Goal: Task Accomplishment & Management: Manage account settings

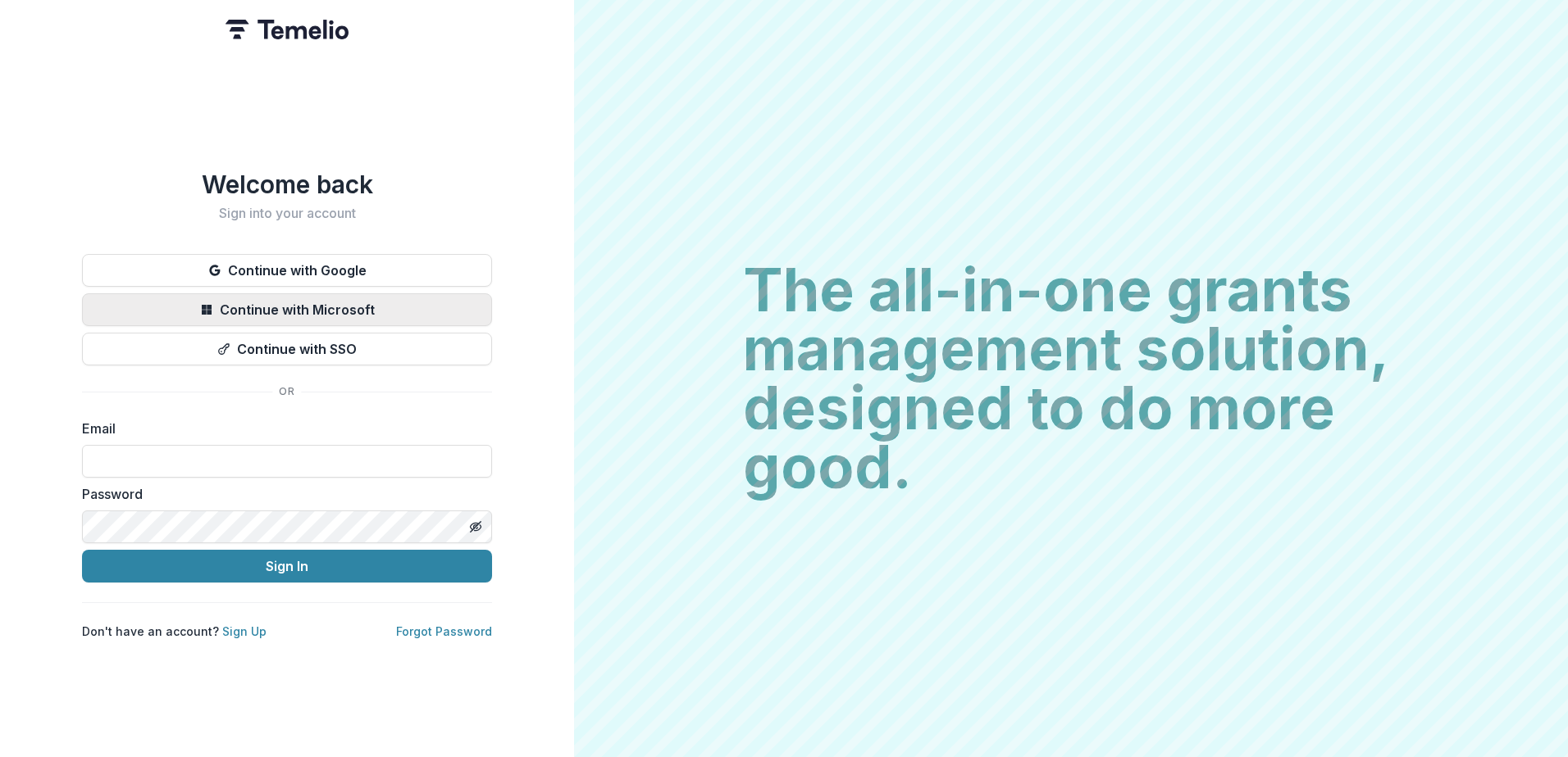
click at [362, 304] on button "Continue with Microsoft" at bounding box center [286, 310] width 410 height 33
click at [346, 310] on button "Continue with Microsoft" at bounding box center [286, 310] width 410 height 33
click at [426, 628] on link "Forgot Password" at bounding box center [443, 631] width 96 height 14
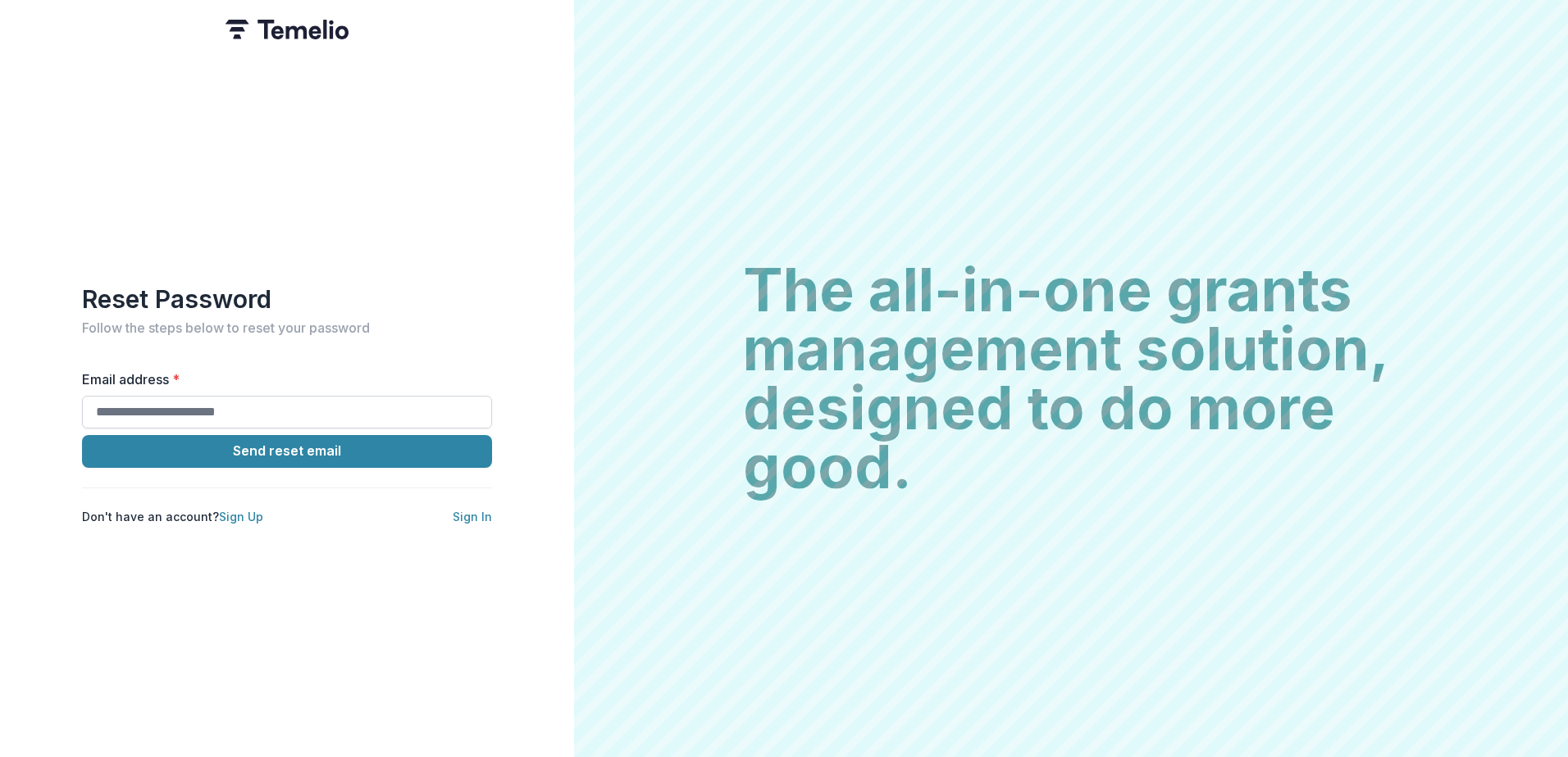
click at [244, 401] on input "Email address *" at bounding box center [286, 411] width 410 height 33
type input "**********"
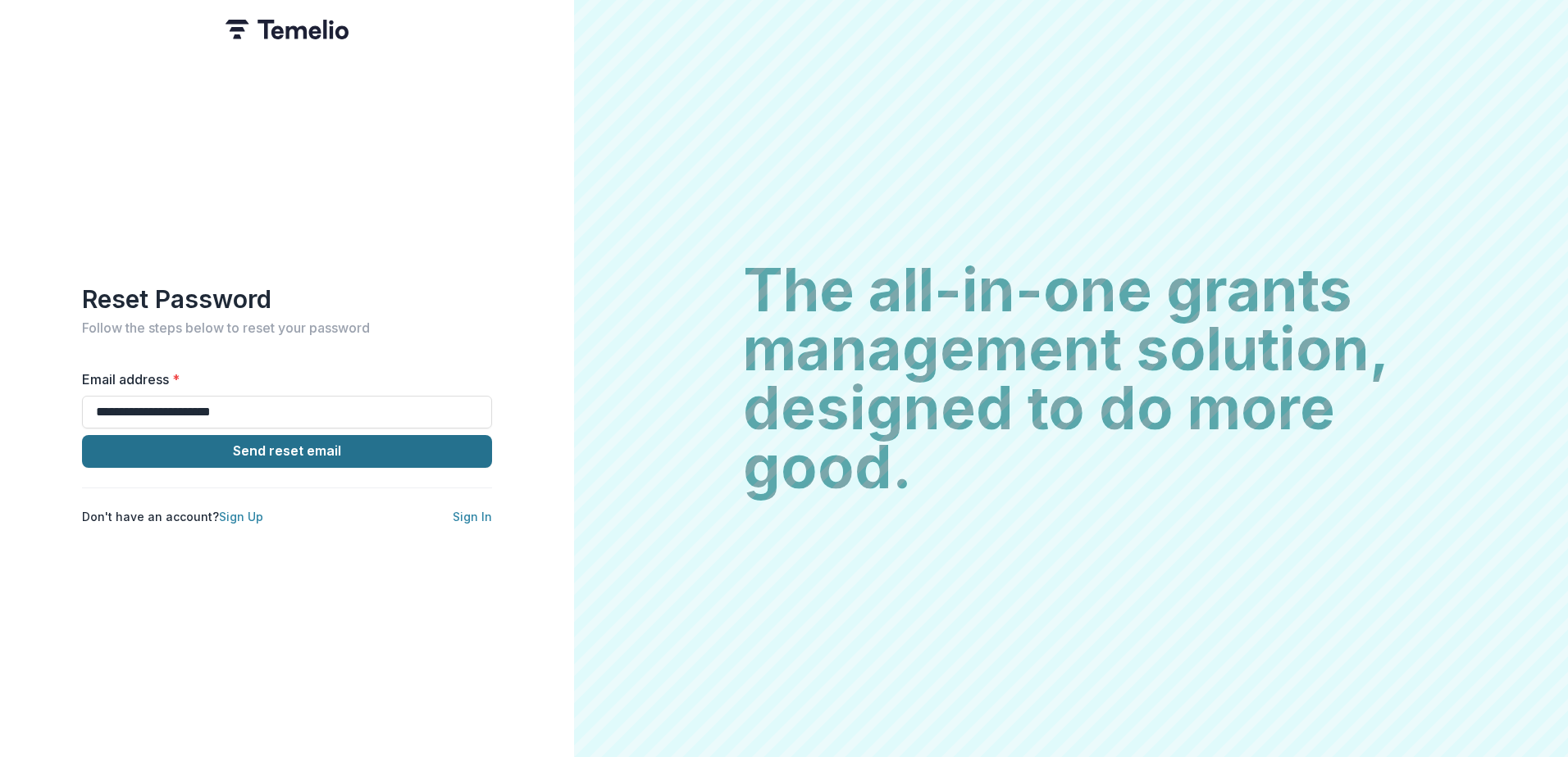
click at [253, 449] on button "Send reset email" at bounding box center [286, 451] width 410 height 33
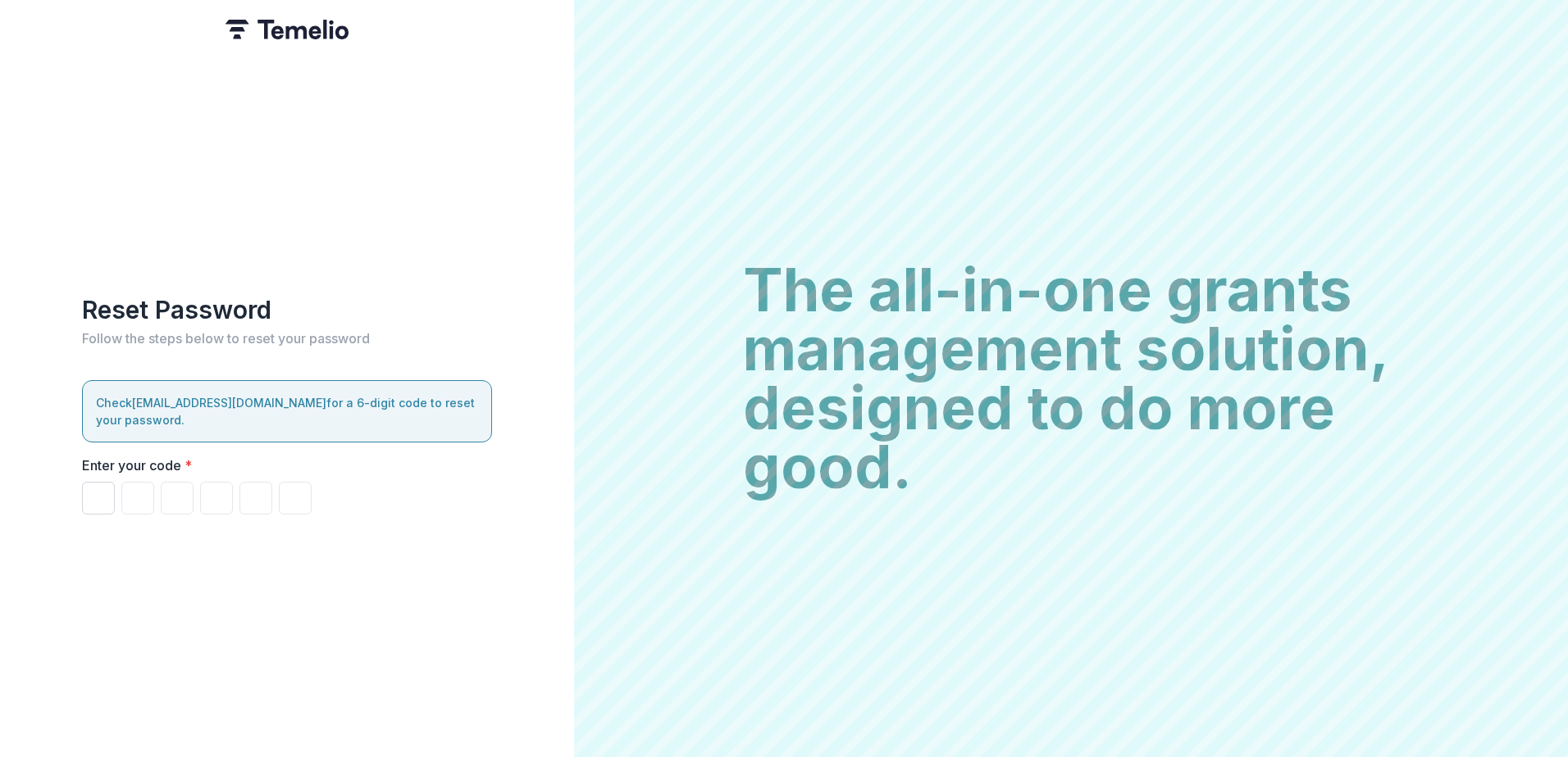
click at [83, 497] on input "Please enter your pin code" at bounding box center [98, 497] width 33 height 33
type input "*"
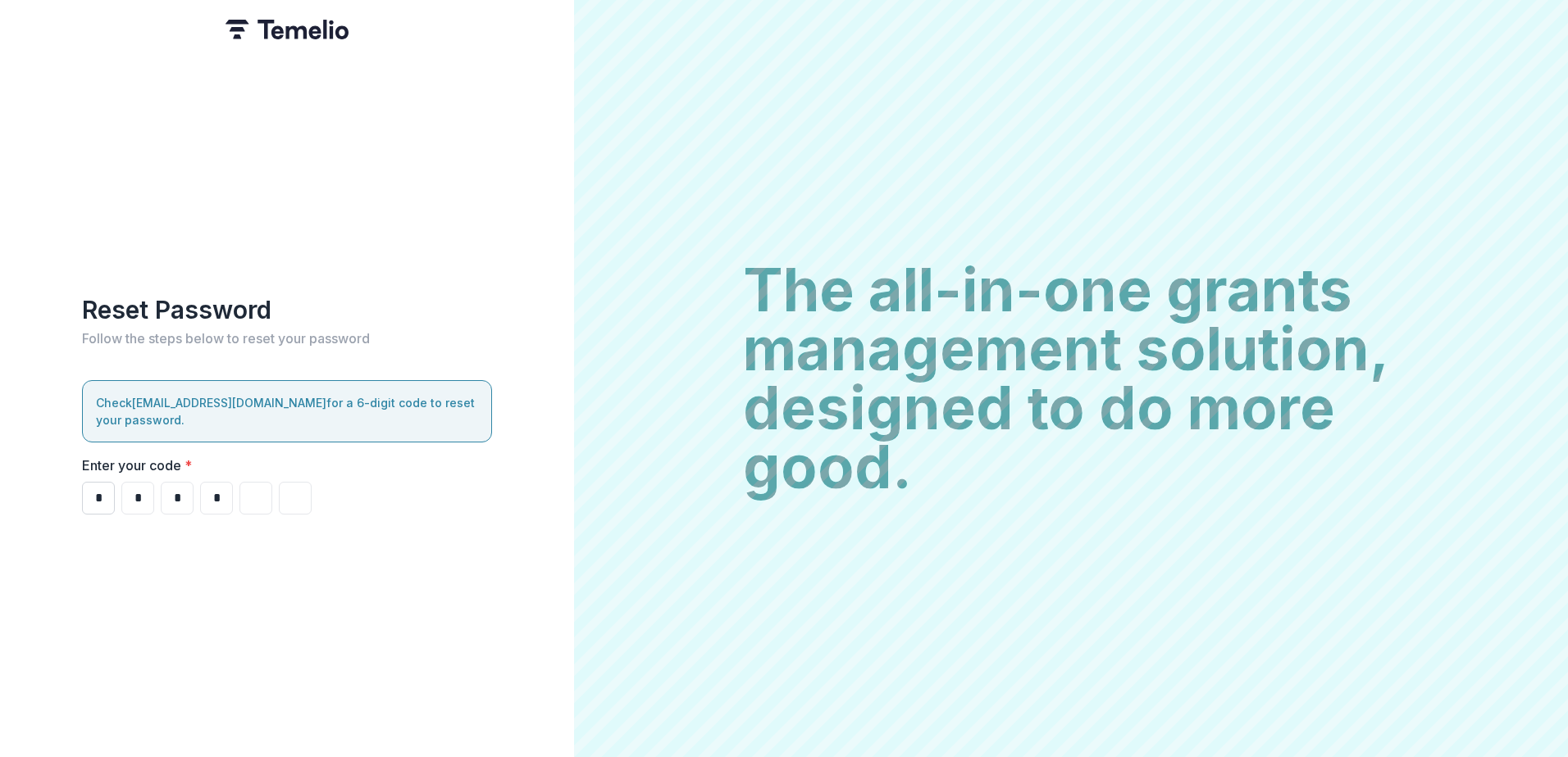
type input "*"
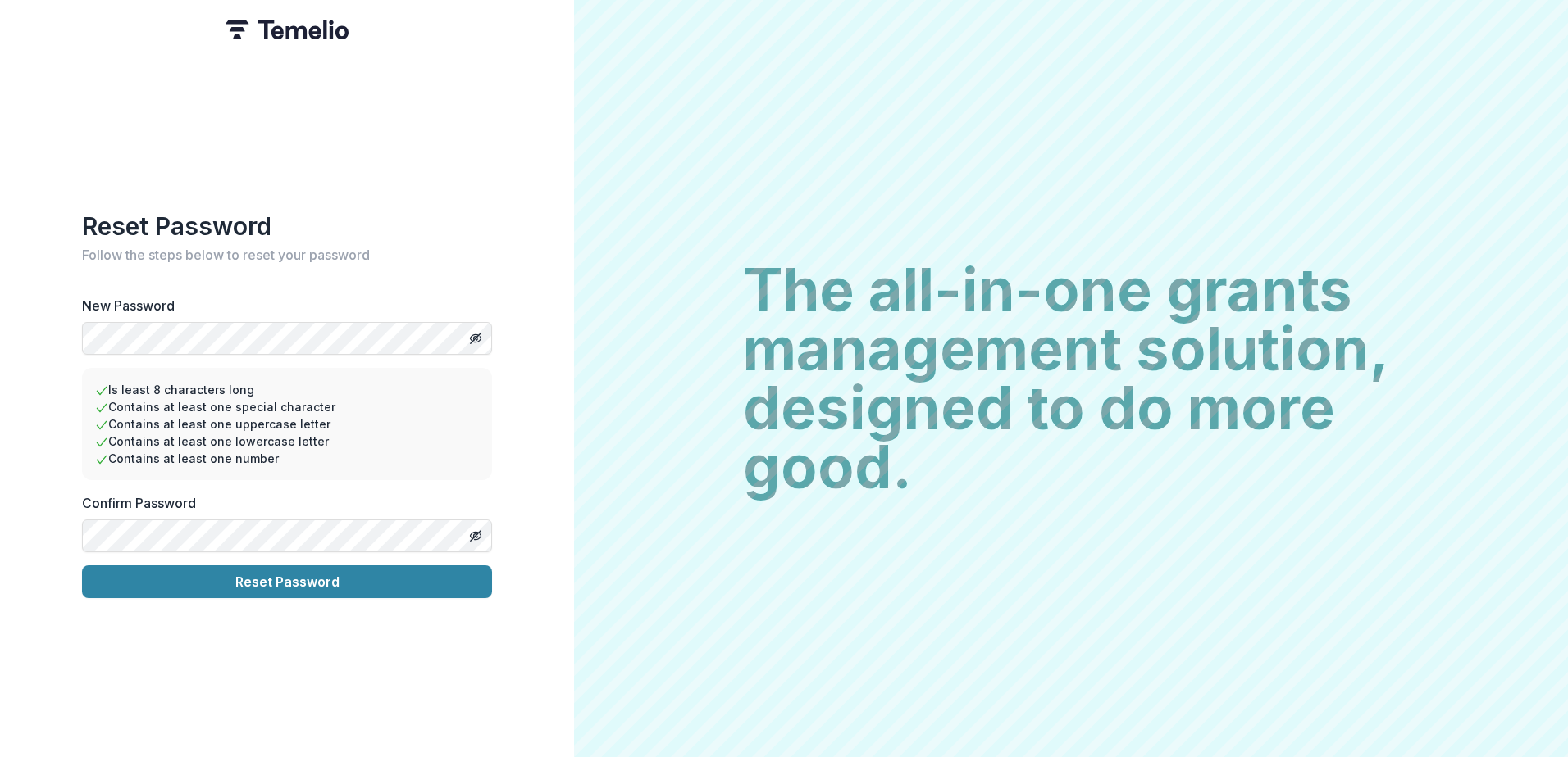
click at [82, 566] on button "Reset Password" at bounding box center [286, 582] width 410 height 33
click at [299, 568] on button "Reset Password" at bounding box center [286, 582] width 410 height 33
click at [303, 581] on button "Reset Password" at bounding box center [286, 582] width 410 height 33
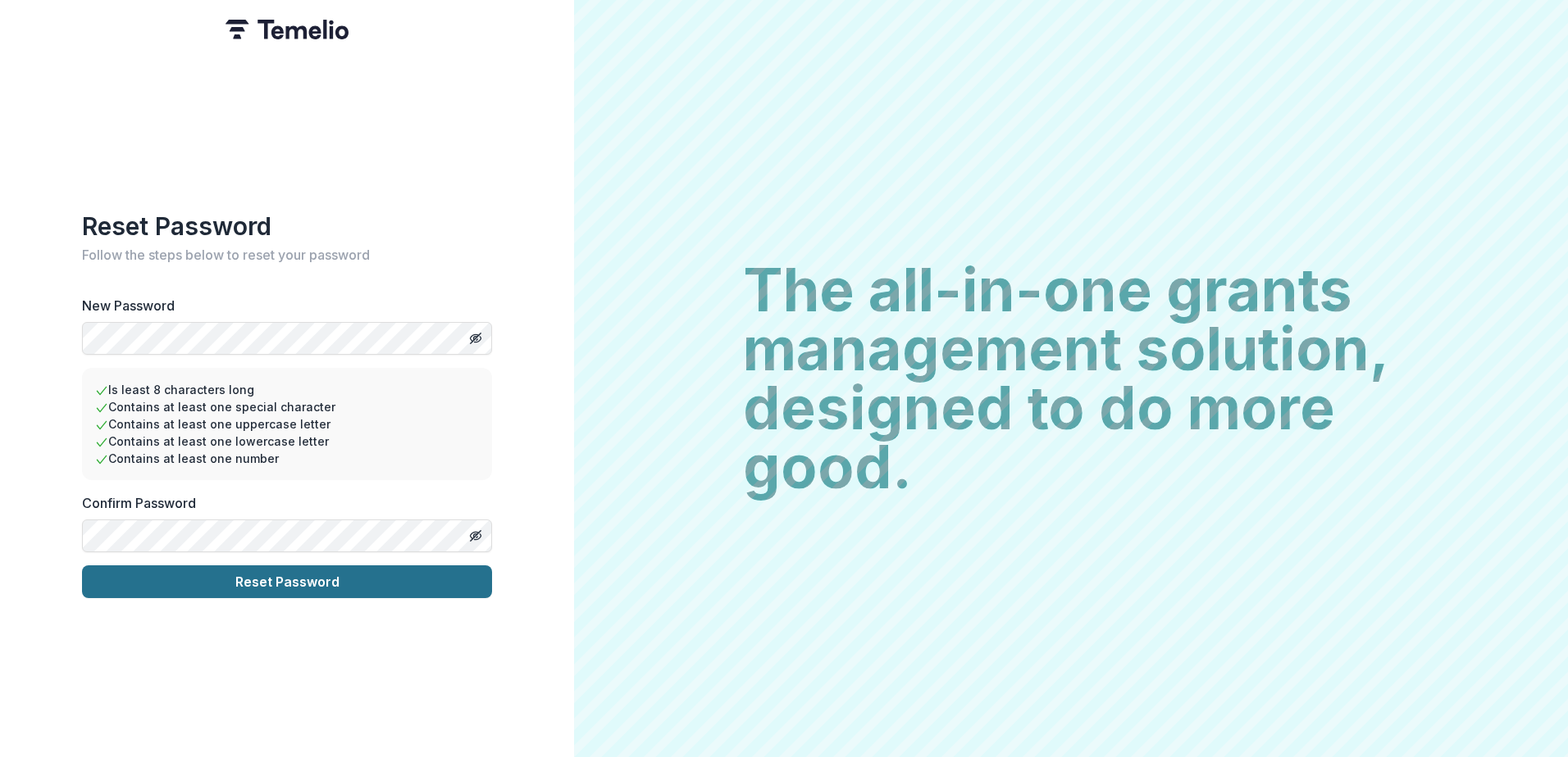
click at [303, 581] on button "Reset Password" at bounding box center [286, 582] width 410 height 33
click at [255, 594] on div "Reset Password Follow the steps below to reset your password New Password Is le…" at bounding box center [286, 378] width 574 height 757
click at [250, 585] on button "Reset Password" at bounding box center [286, 582] width 410 height 33
click at [478, 523] on button "Toggle password visibility" at bounding box center [475, 536] width 26 height 26
click at [467, 331] on button "Toggle password visibility" at bounding box center [475, 338] width 26 height 26
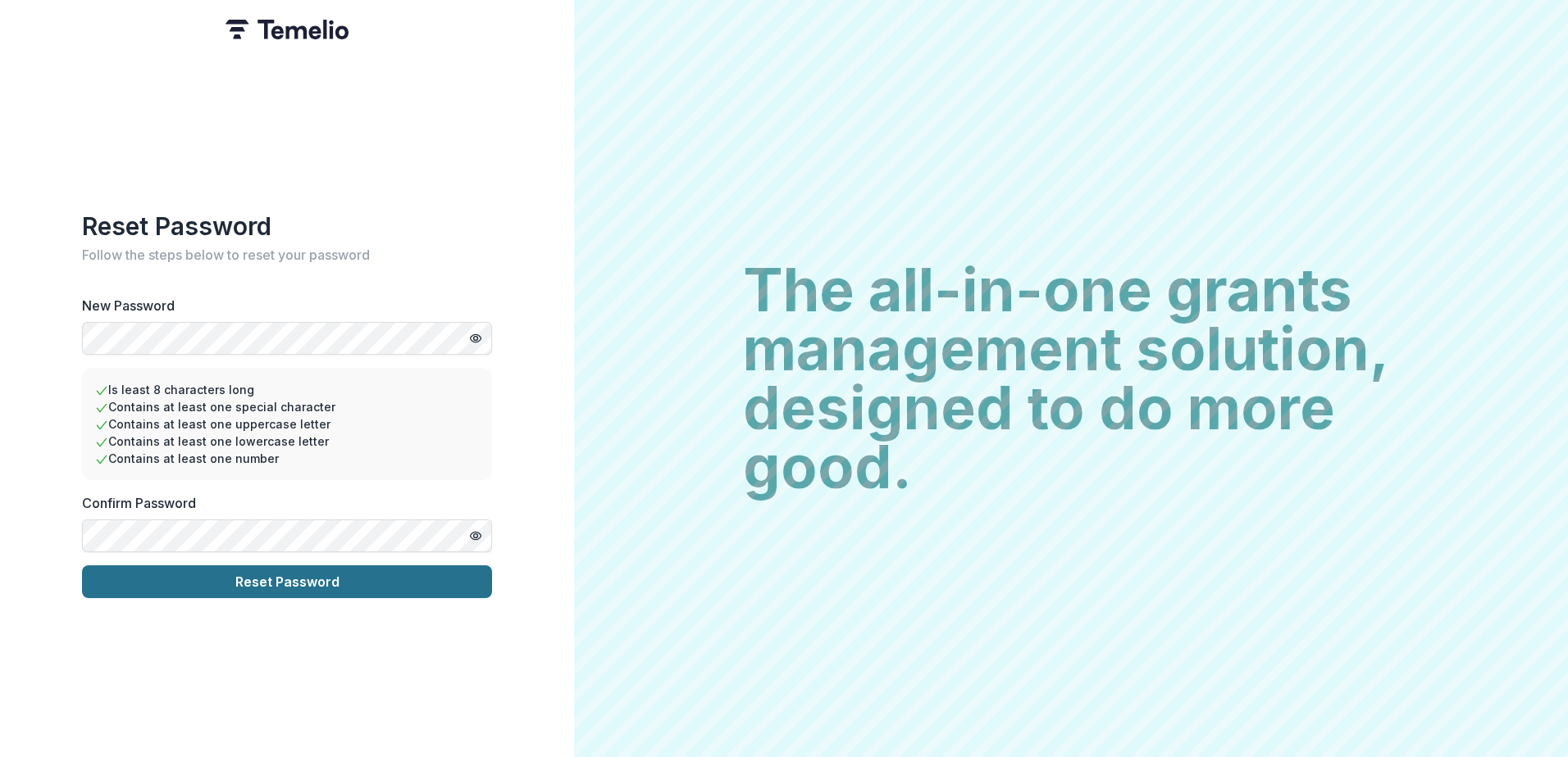
click at [254, 585] on button "Reset Password" at bounding box center [286, 582] width 410 height 33
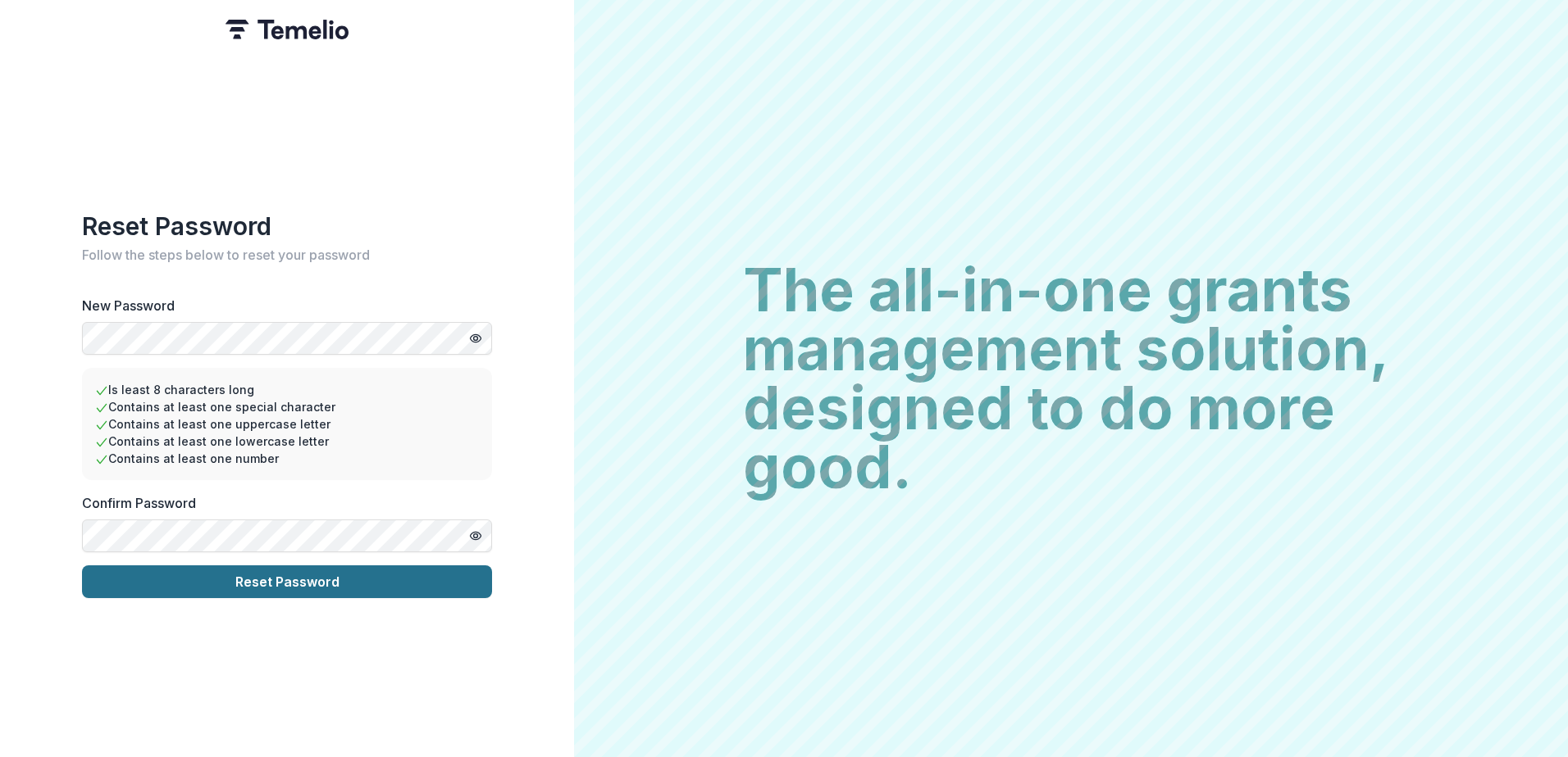
click at [254, 585] on button "Reset Password" at bounding box center [286, 582] width 410 height 33
click at [250, 566] on button "Reset Password" at bounding box center [286, 582] width 410 height 33
click at [82, 566] on button "Reset Password" at bounding box center [286, 582] width 410 height 33
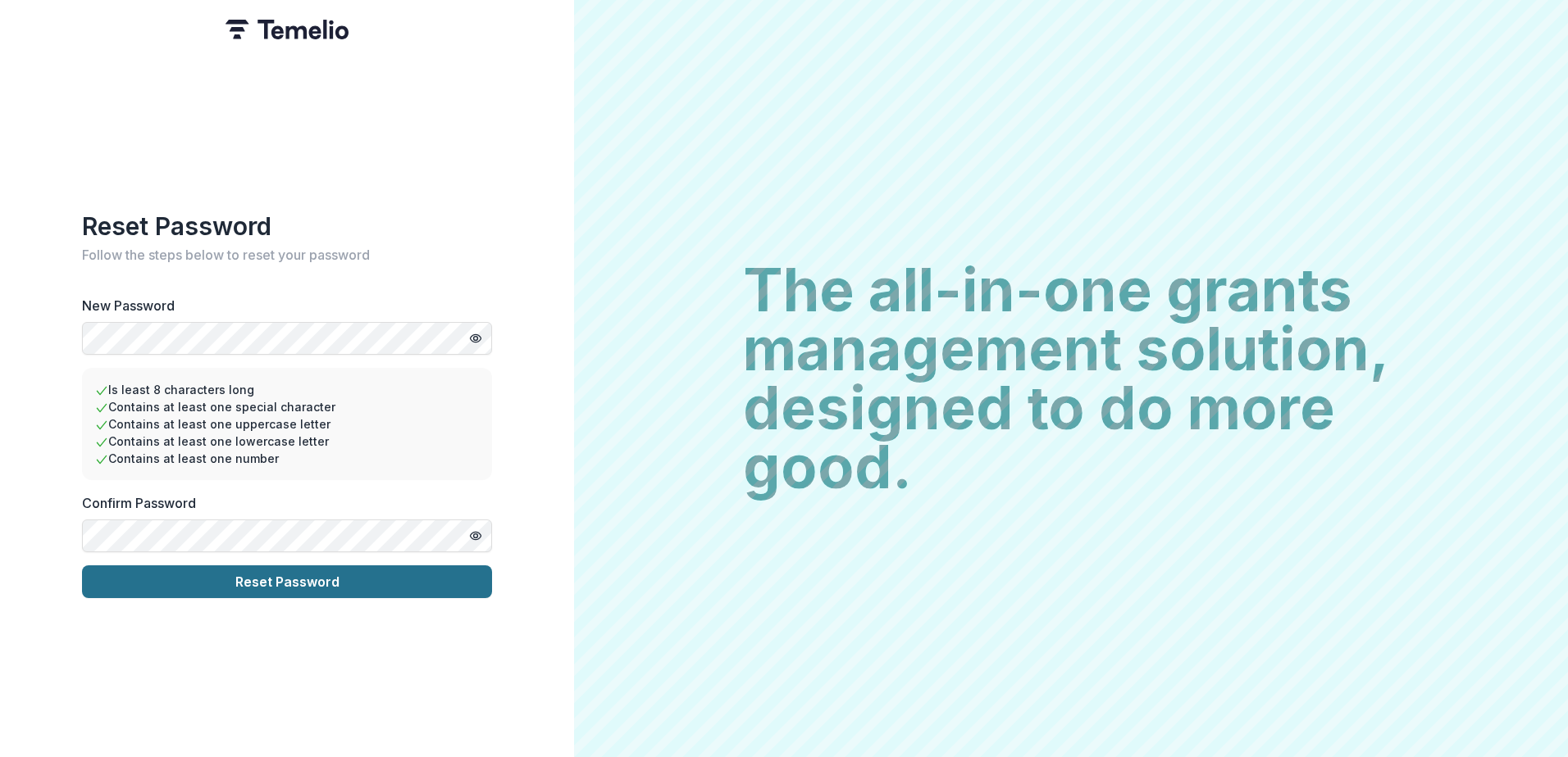
click at [218, 566] on button "Reset Password" at bounding box center [286, 582] width 410 height 33
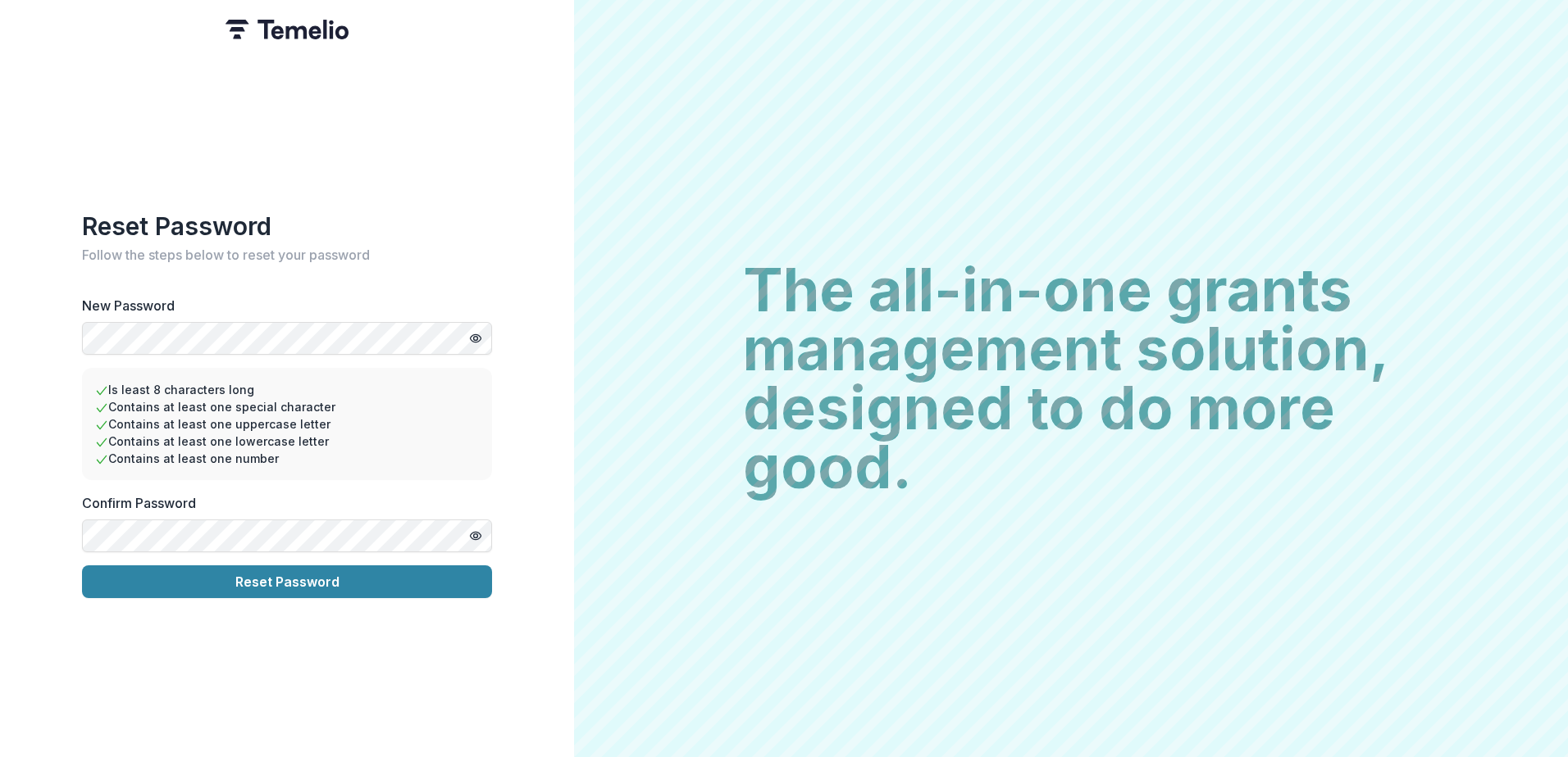
click at [281, 21] on img at bounding box center [286, 30] width 123 height 20
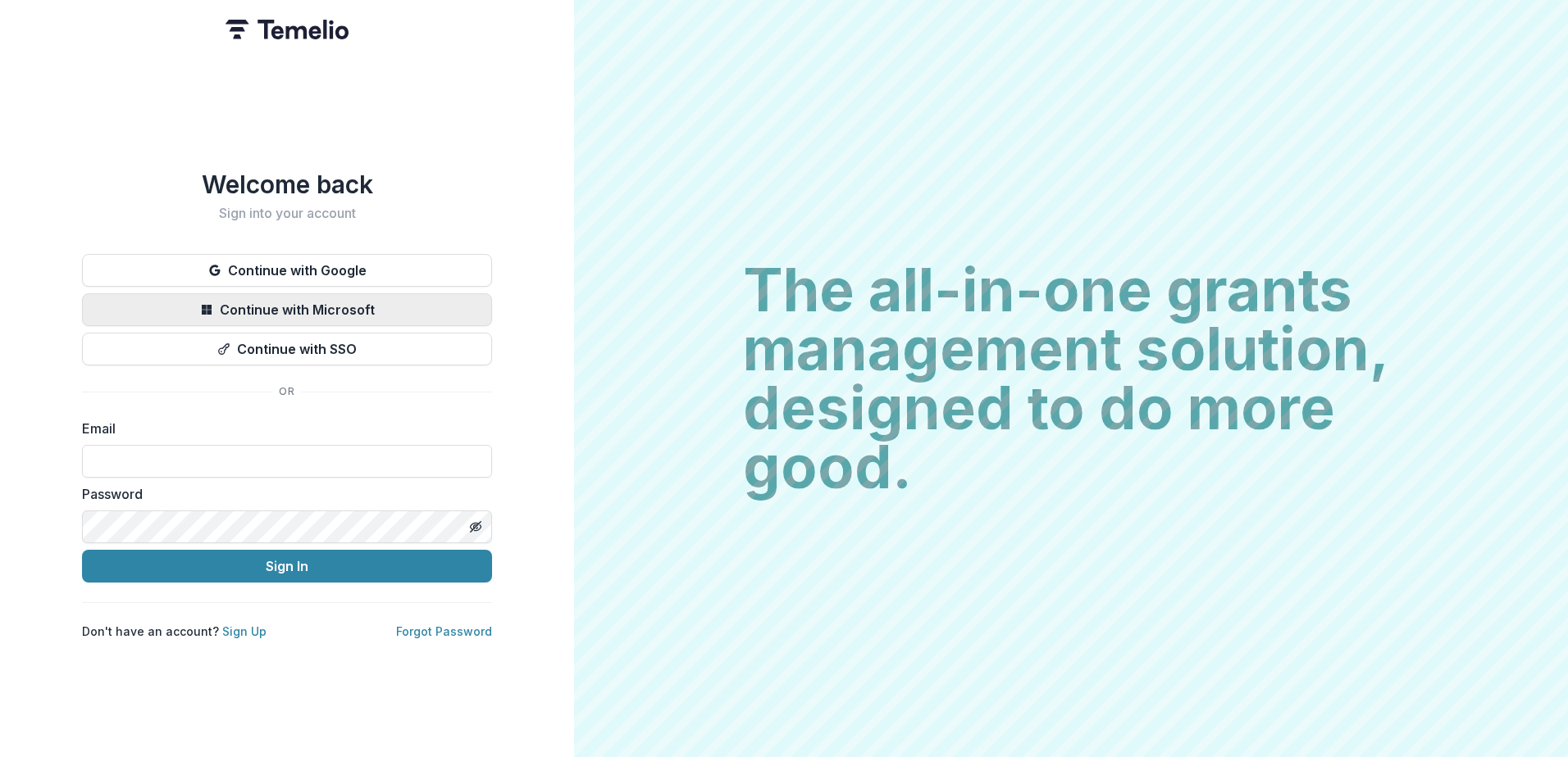
click at [365, 303] on button "Continue with Microsoft" at bounding box center [286, 310] width 410 height 33
click at [234, 629] on link "Sign Up" at bounding box center [244, 631] width 44 height 14
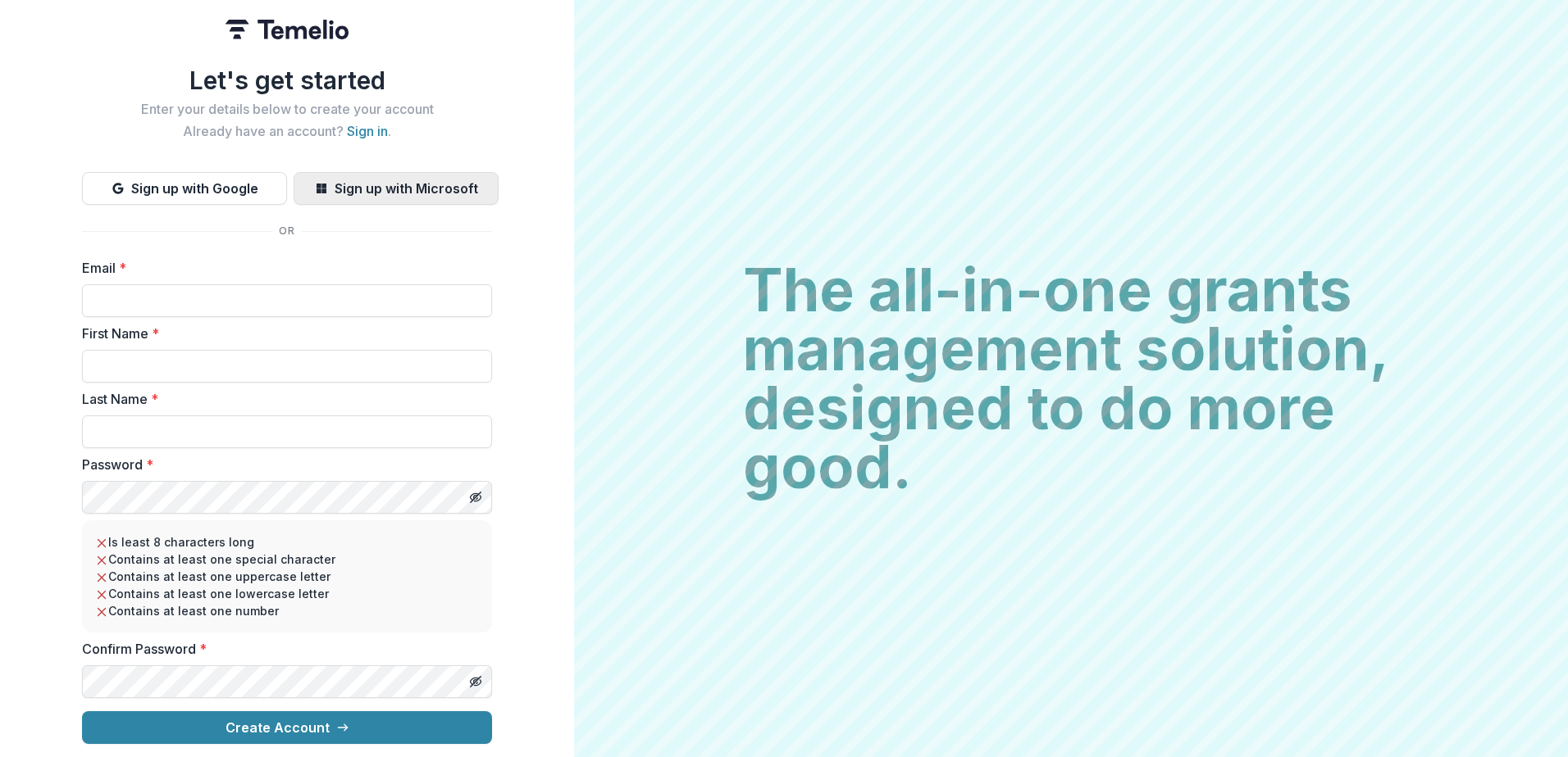
click at [337, 191] on button "Sign up with Microsoft" at bounding box center [396, 188] width 205 height 33
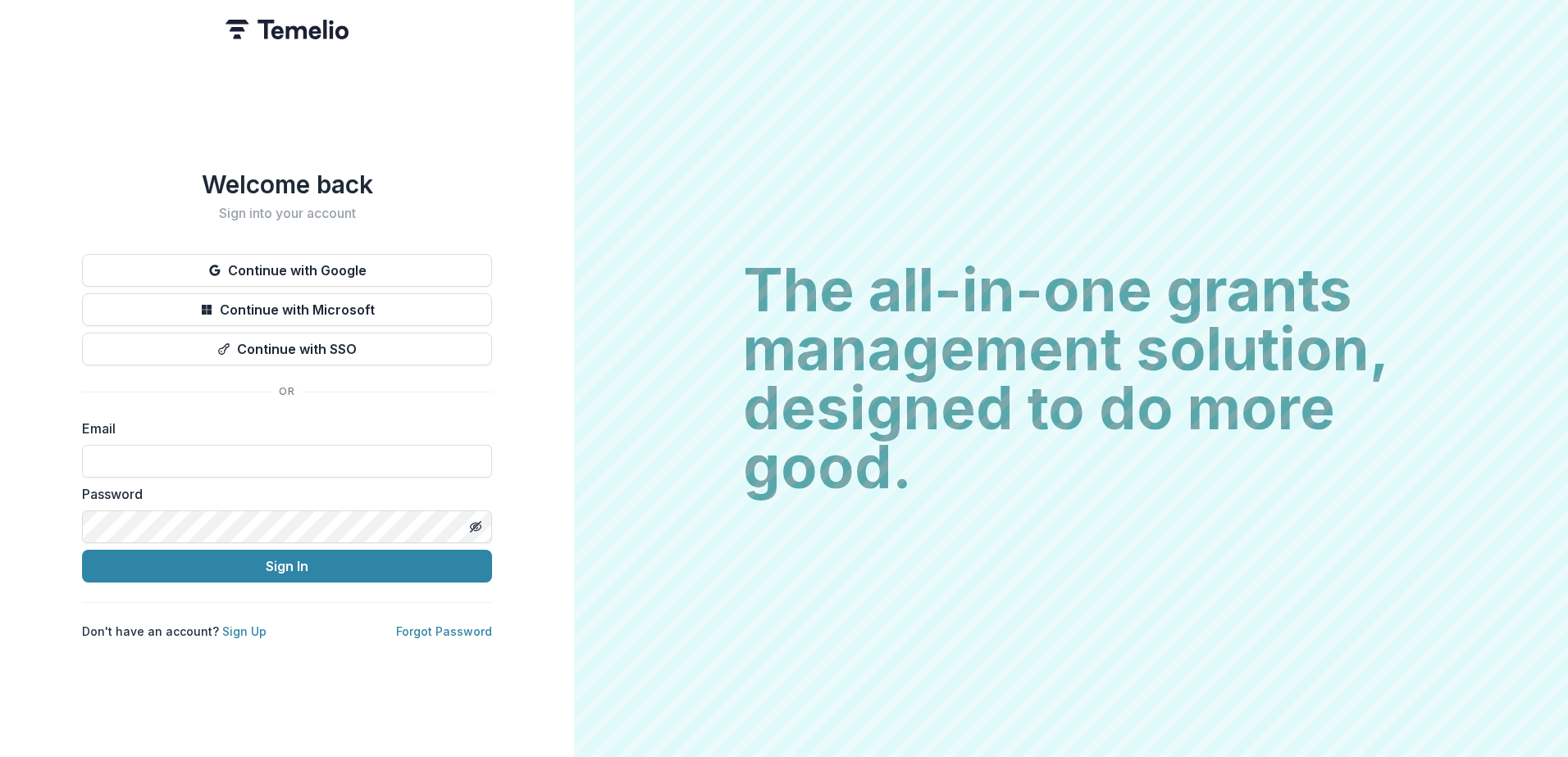
click at [336, 305] on button "Continue with Microsoft" at bounding box center [286, 310] width 410 height 33
click at [360, 300] on button "Continue with Microsoft" at bounding box center [286, 310] width 410 height 33
click at [210, 472] on form "Email Password Sign In" at bounding box center [286, 501] width 410 height 164
click at [207, 457] on input at bounding box center [286, 461] width 410 height 33
click at [465, 624] on link "Forgot Password" at bounding box center [443, 631] width 96 height 14
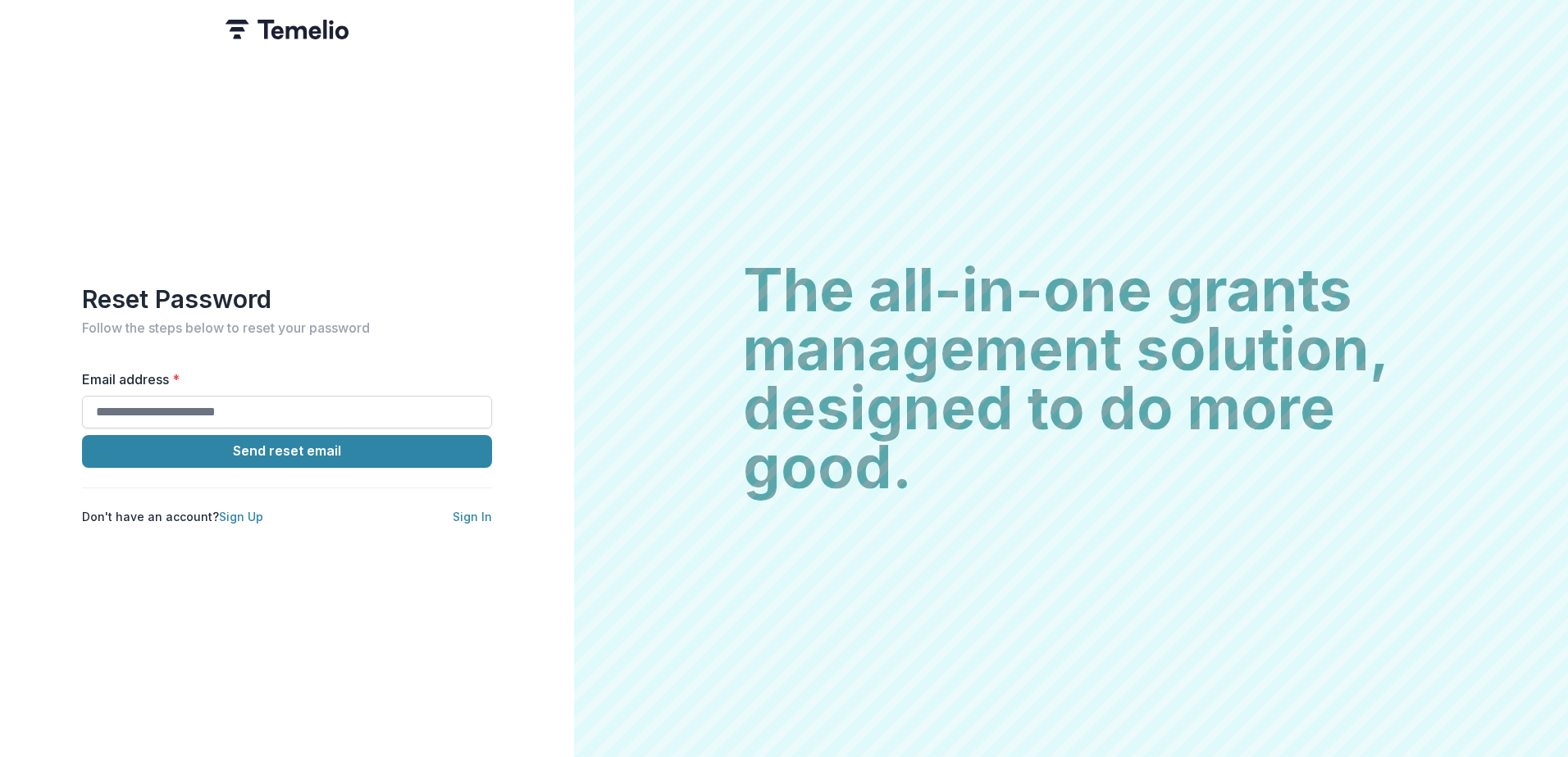
click at [295, 396] on input "Email address *" at bounding box center [286, 411] width 410 height 33
type input "**********"
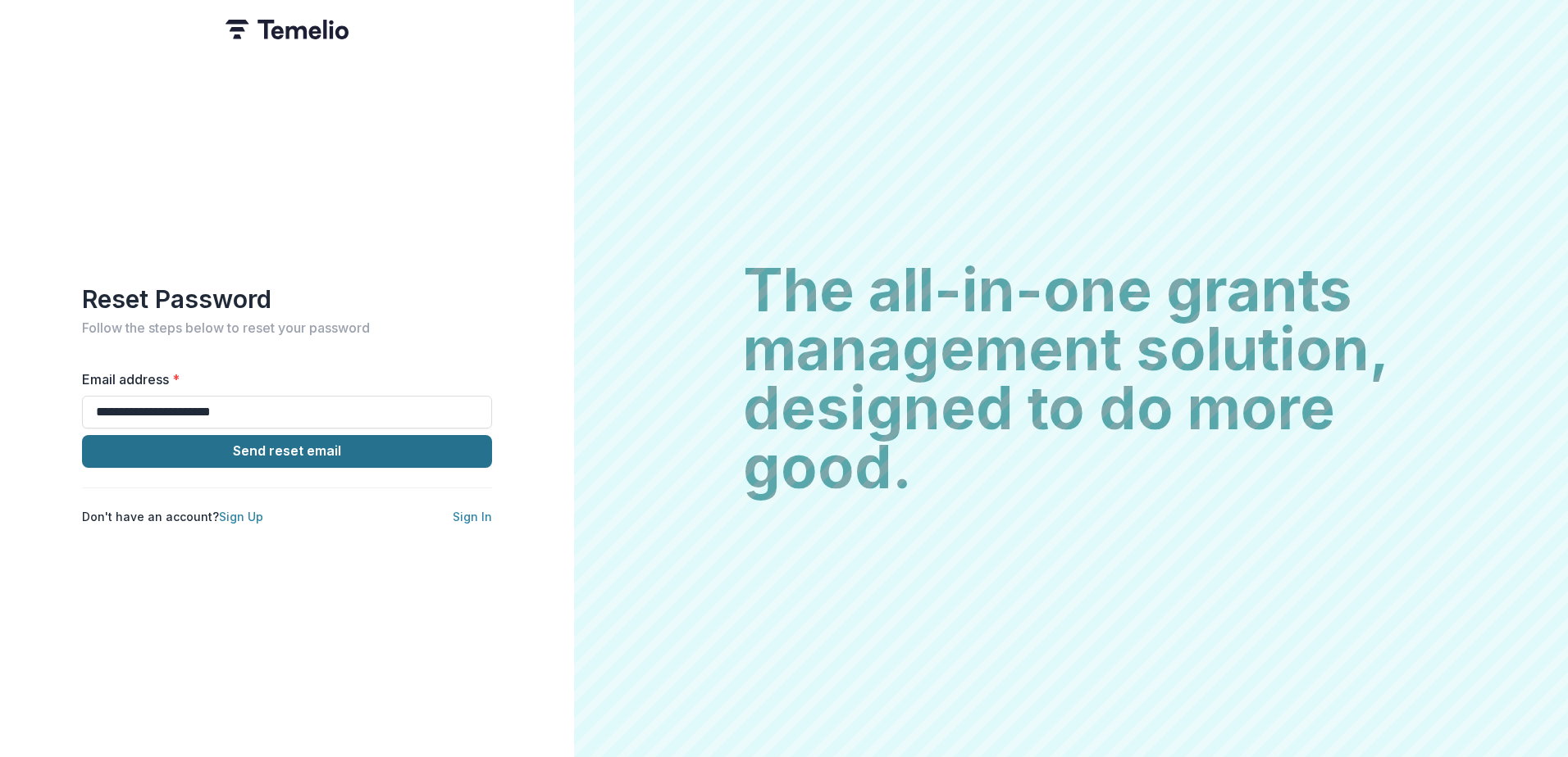
click at [218, 444] on button "Send reset email" at bounding box center [286, 451] width 410 height 33
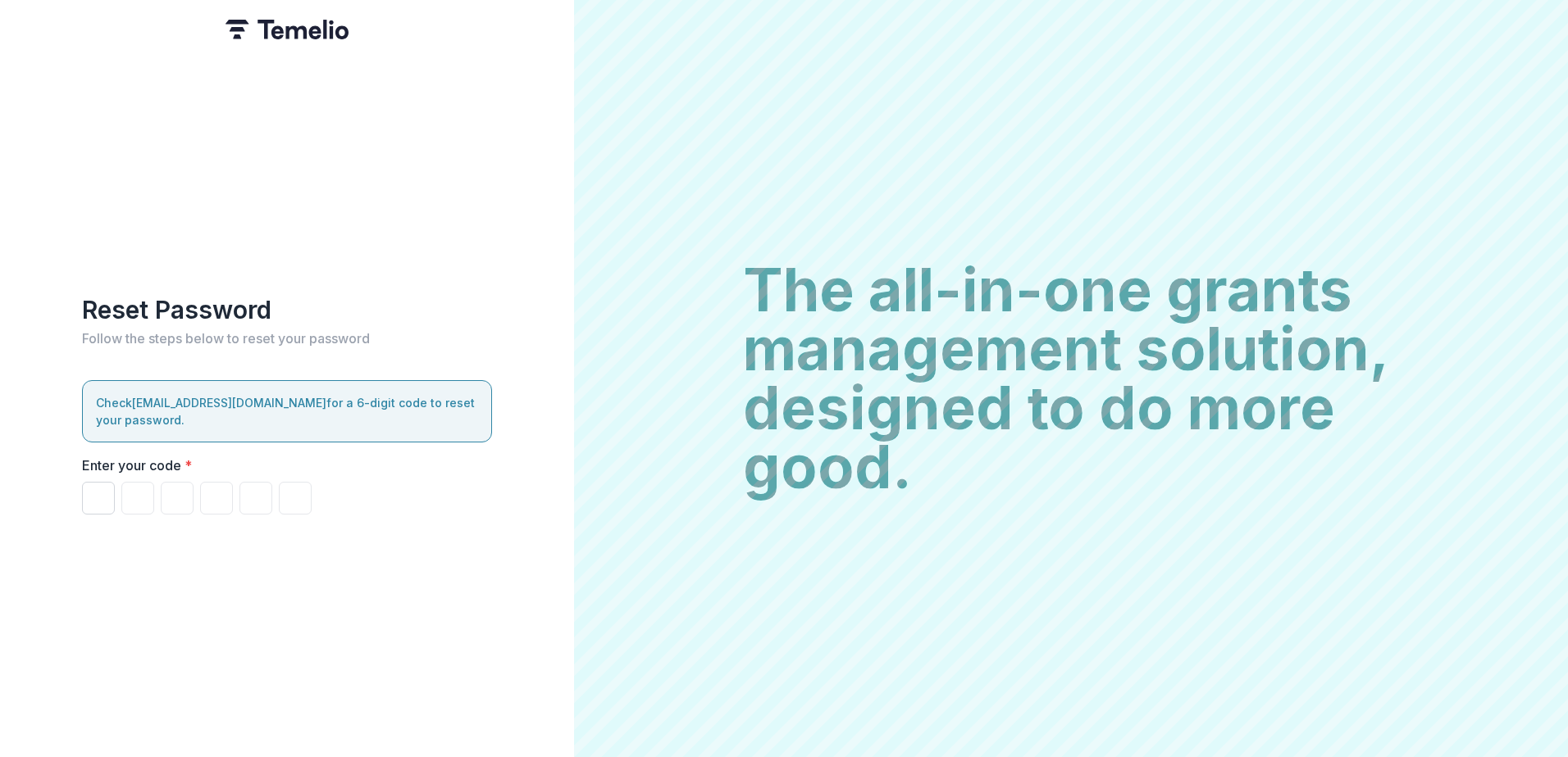
click at [106, 482] on input "Please enter your pin code" at bounding box center [98, 497] width 33 height 33
type input "*"
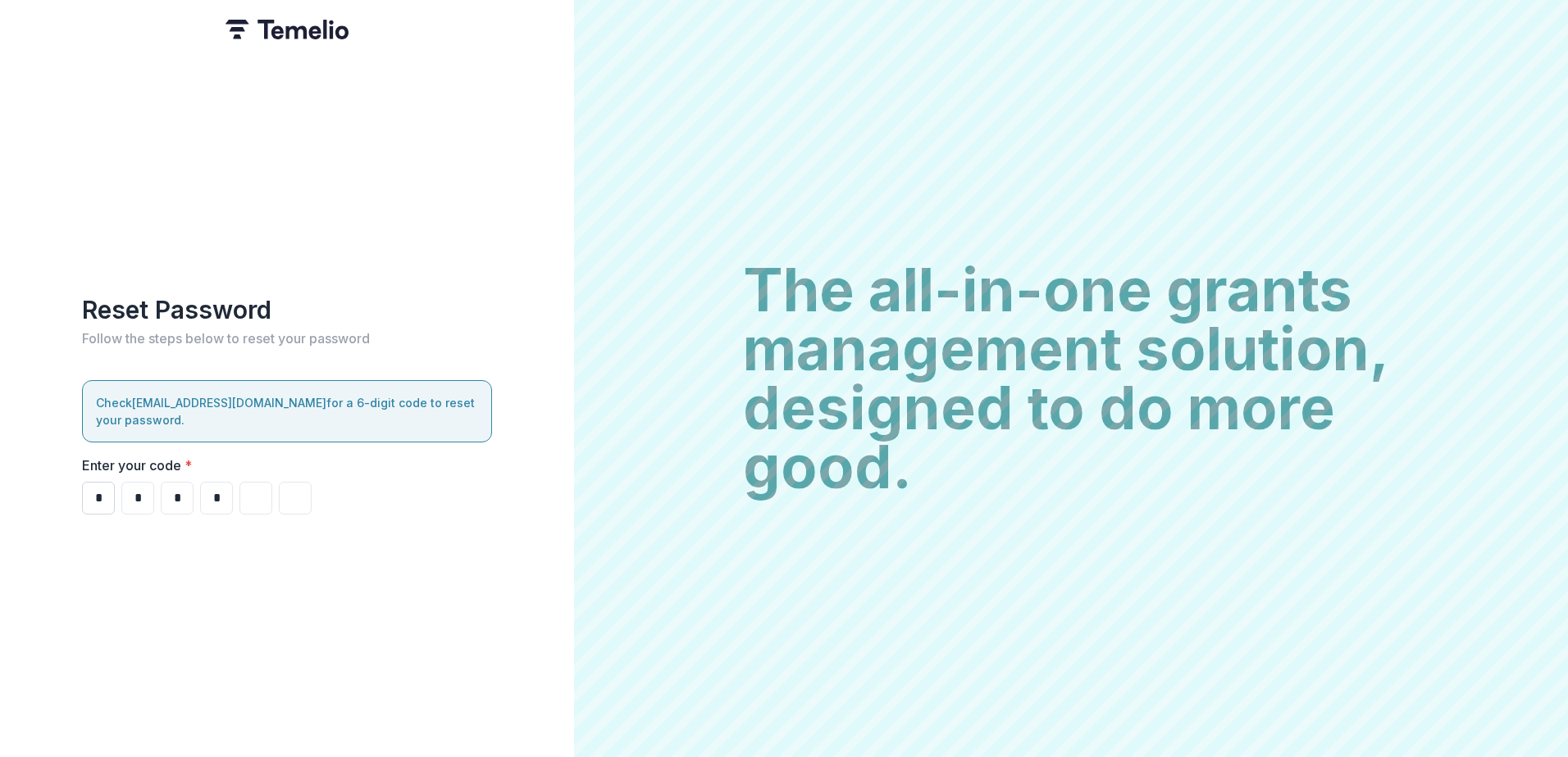
type input "*"
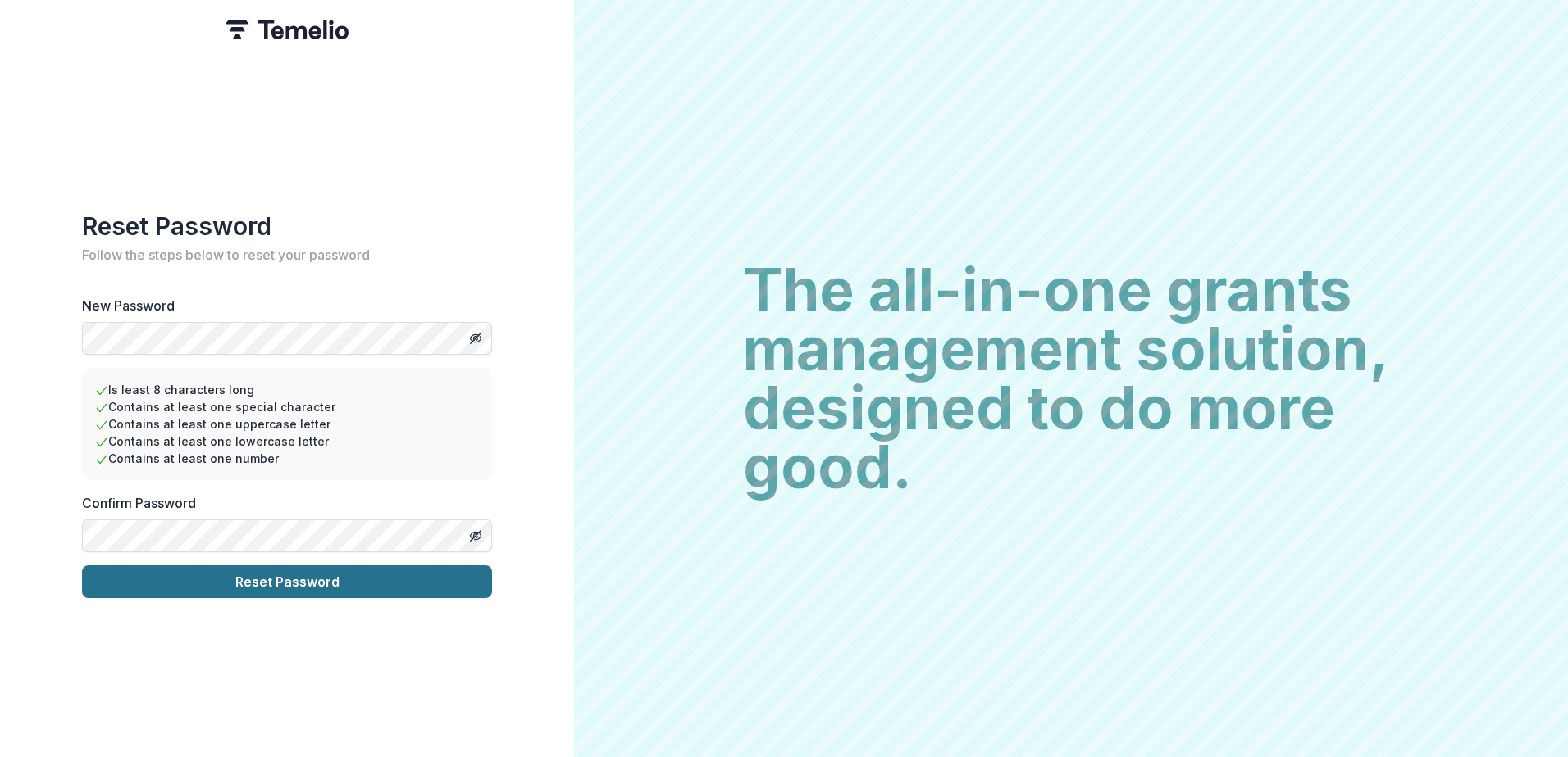
click at [215, 582] on button "Reset Password" at bounding box center [286, 582] width 410 height 33
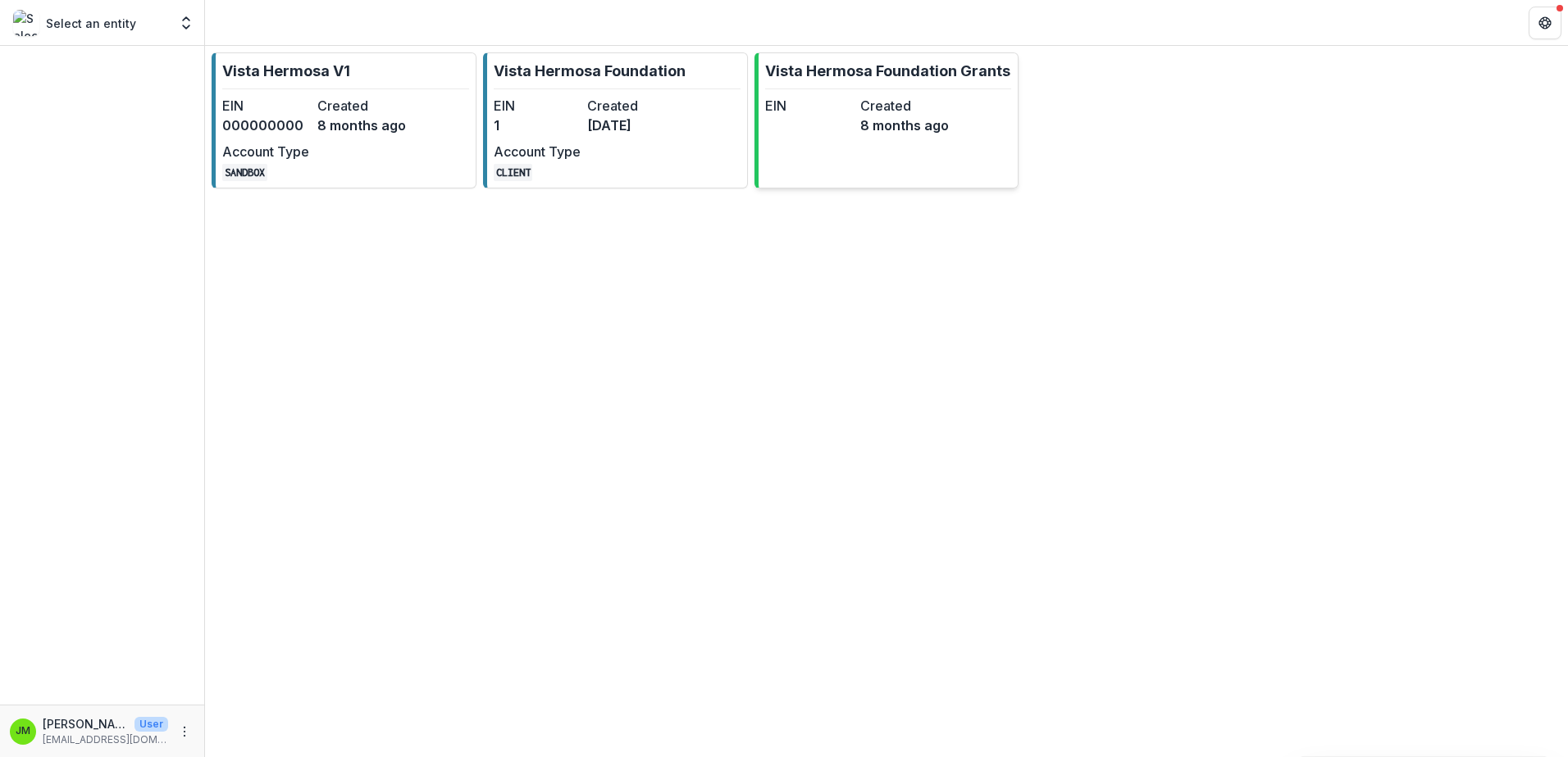
click at [837, 138] on link "Vista Hermosa Foundation Grants EIN Created 8 months ago" at bounding box center [886, 120] width 265 height 136
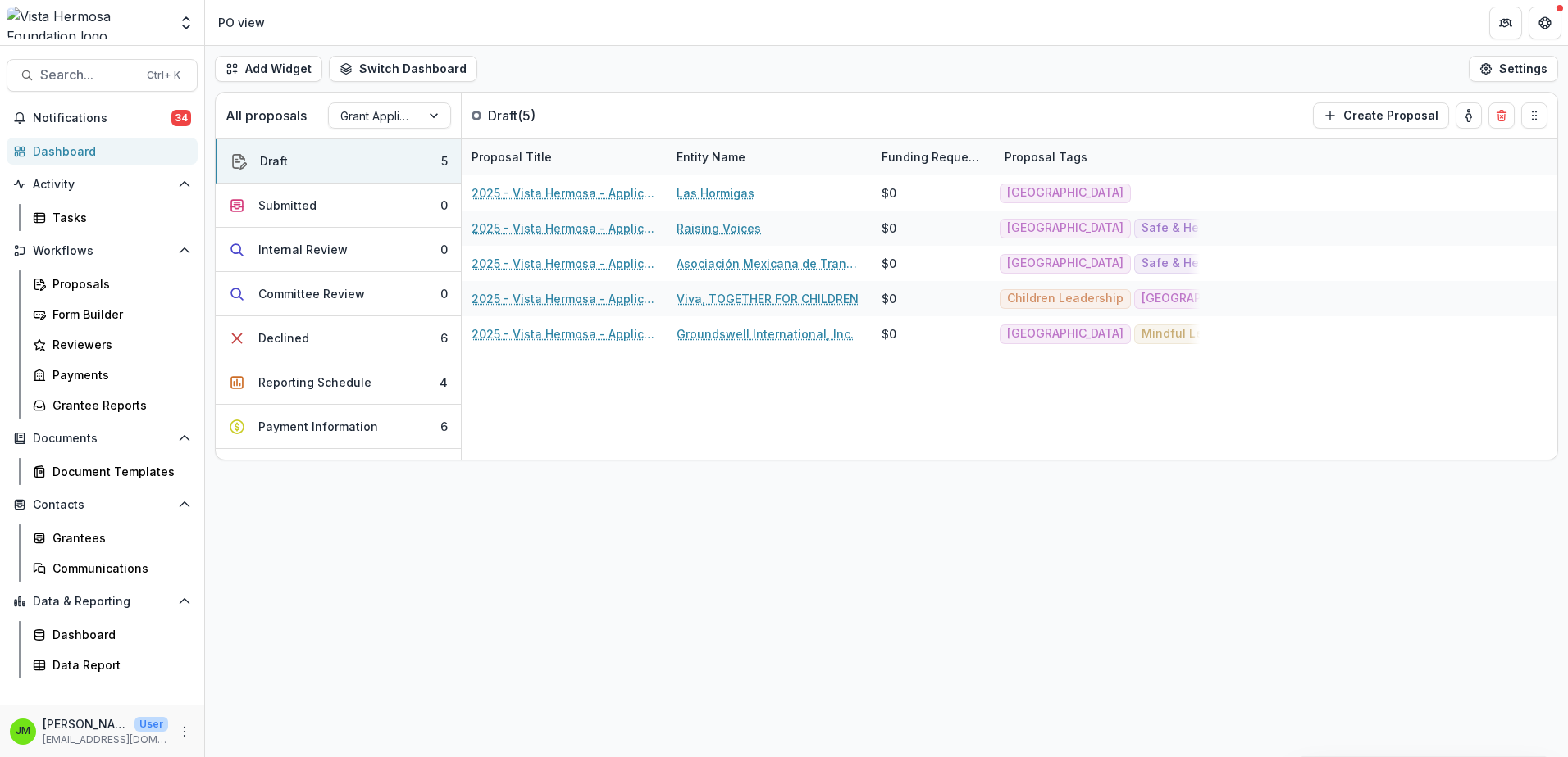
click at [546, 69] on div "Add Widget Switch Dashboard PO view Payments Default New Dashboard Settings" at bounding box center [886, 68] width 1363 height 46
click at [704, 74] on div "Add Widget Switch Dashboard PO view Payments Default New Dashboard Settings" at bounding box center [886, 68] width 1363 height 46
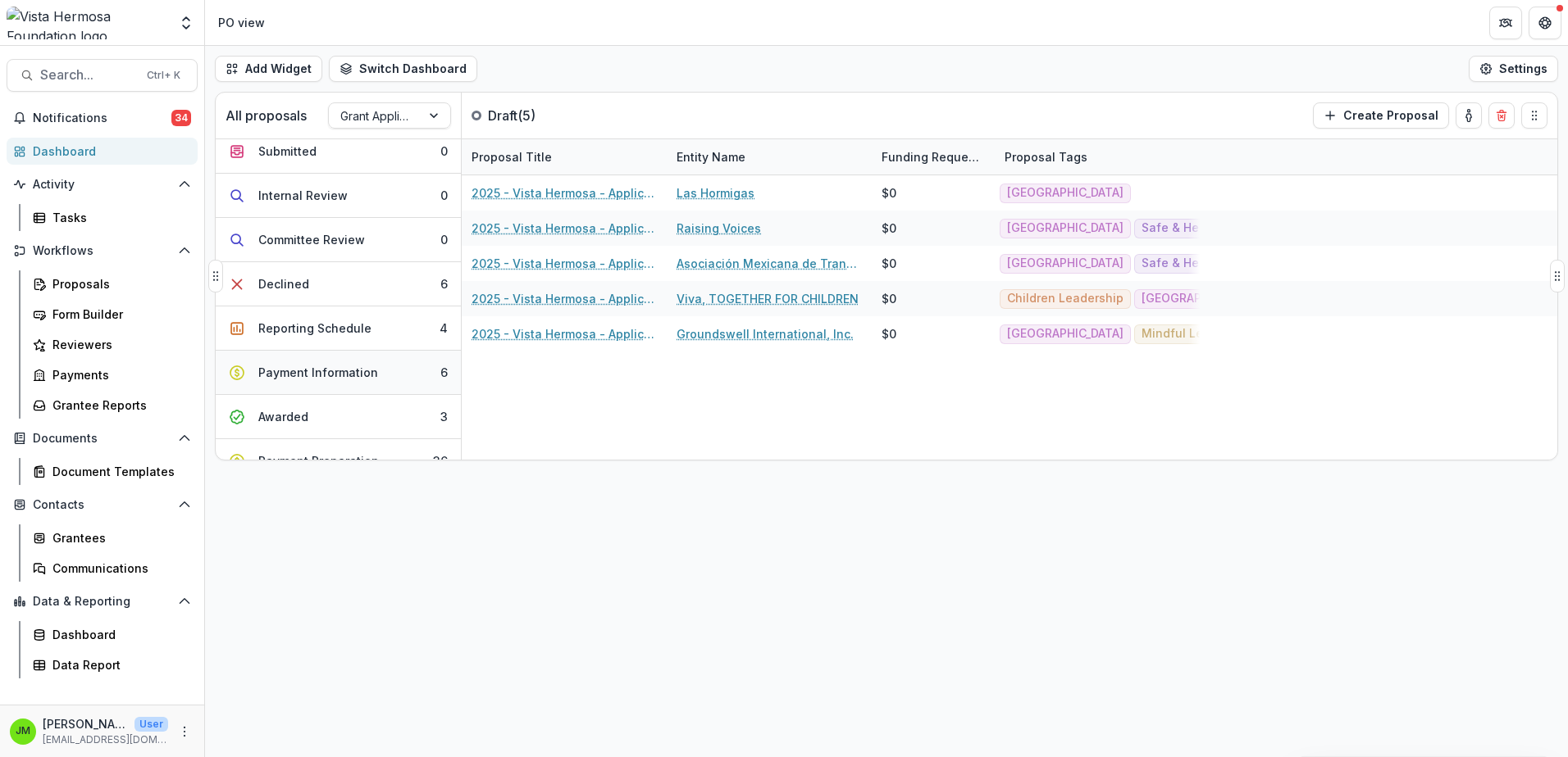
scroll to position [82, 0]
